Goal: Task Accomplishment & Management: Manage account settings

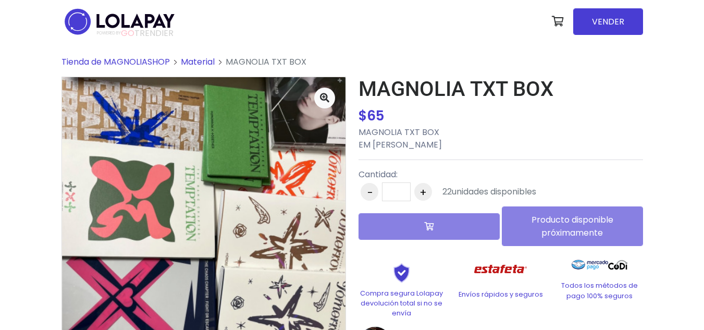
click at [470, 222] on div "Producto disponible próximamente" at bounding box center [501, 226] width 285 height 40
click at [572, 218] on div "Producto disponible próximamente" at bounding box center [501, 226] width 285 height 40
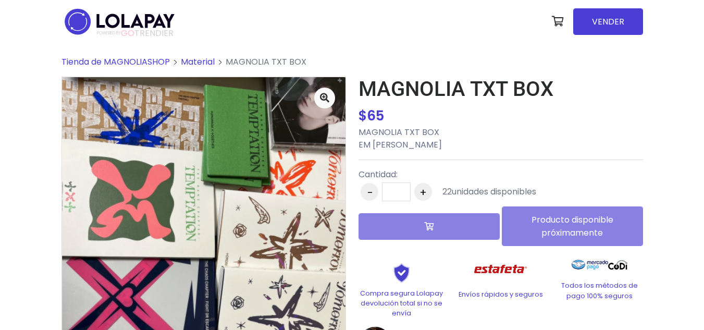
click at [485, 215] on div "Producto disponible próximamente" at bounding box center [501, 226] width 285 height 40
click at [563, 222] on div "Producto disponible próximamente" at bounding box center [501, 226] width 285 height 40
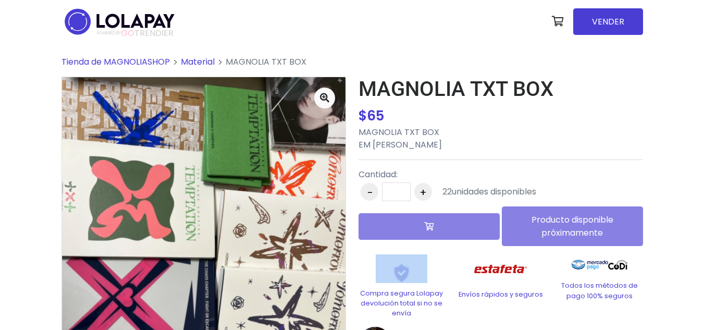
click at [563, 222] on div "Producto disponible próximamente" at bounding box center [501, 226] width 285 height 40
click at [424, 192] on button "+" at bounding box center [424, 192] width 18 height 18
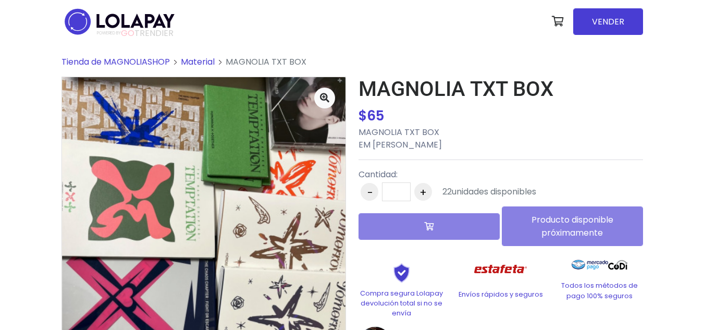
click at [375, 197] on button "-" at bounding box center [370, 192] width 18 height 18
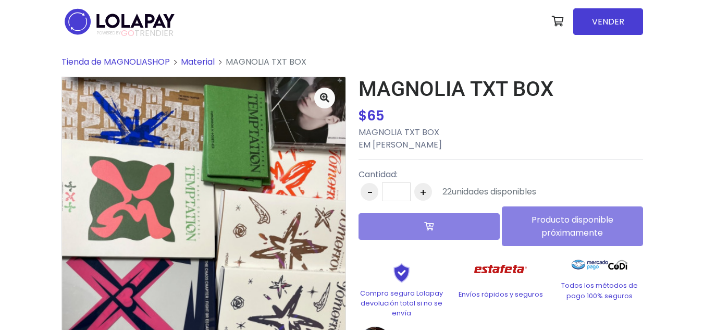
type input "*"
click at [375, 197] on button "-" at bounding box center [370, 192] width 18 height 18
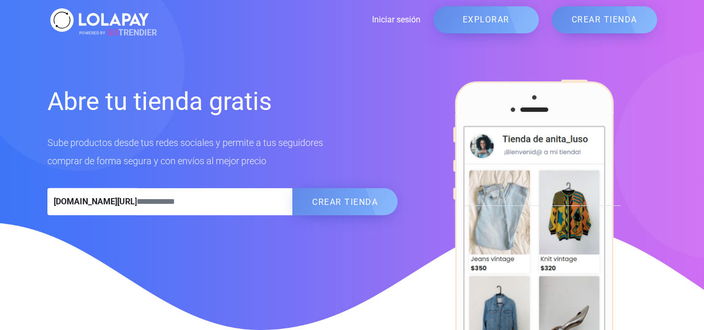
click at [386, 21] on link "Iniciar sesión" at bounding box center [286, 20] width 269 height 13
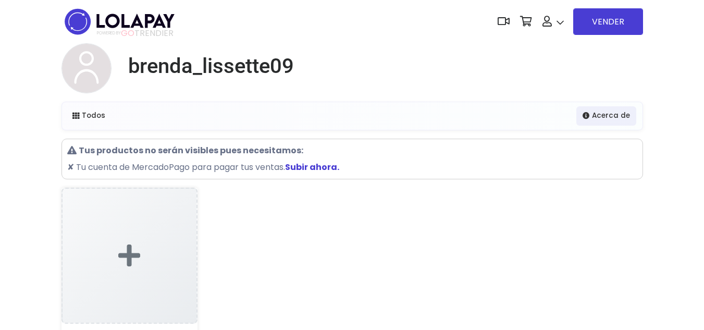
click at [115, 15] on img at bounding box center [120, 21] width 116 height 33
click at [141, 31] on span "POWERED BY GO TRENDIER" at bounding box center [135, 33] width 77 height 9
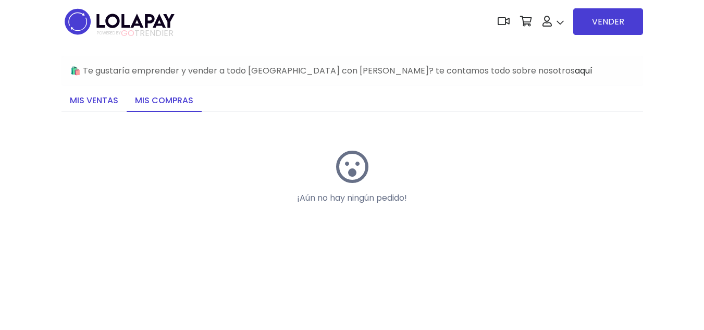
click at [103, 99] on link "Mis ventas" at bounding box center [94, 101] width 65 height 22
click at [145, 101] on link "Mis compras" at bounding box center [164, 101] width 75 height 22
